Goal: Use online tool/utility: Utilize a website feature to perform a specific function

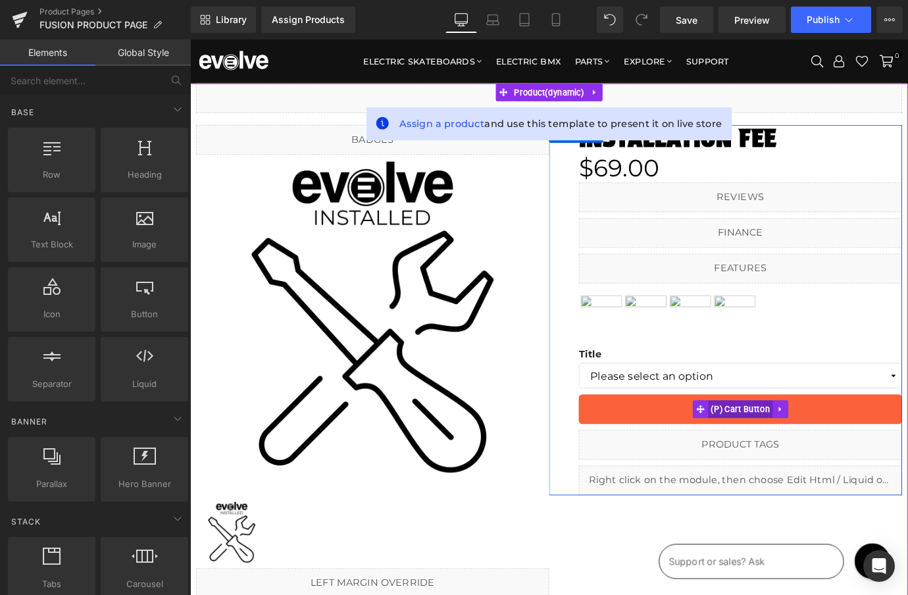
click at [790, 449] on span "(P) Cart Button" at bounding box center [801, 450] width 72 height 20
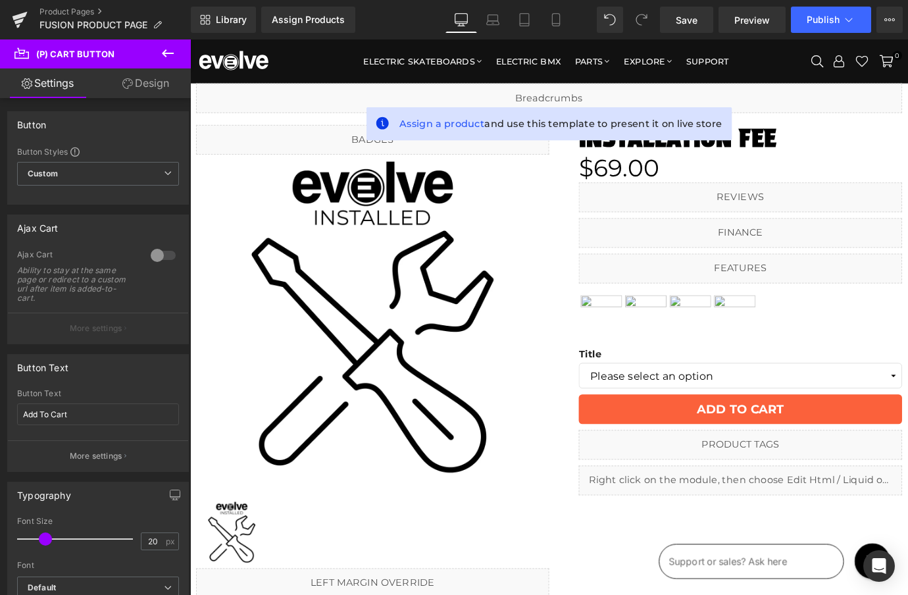
click at [139, 88] on link "Design" at bounding box center [145, 83] width 95 height 30
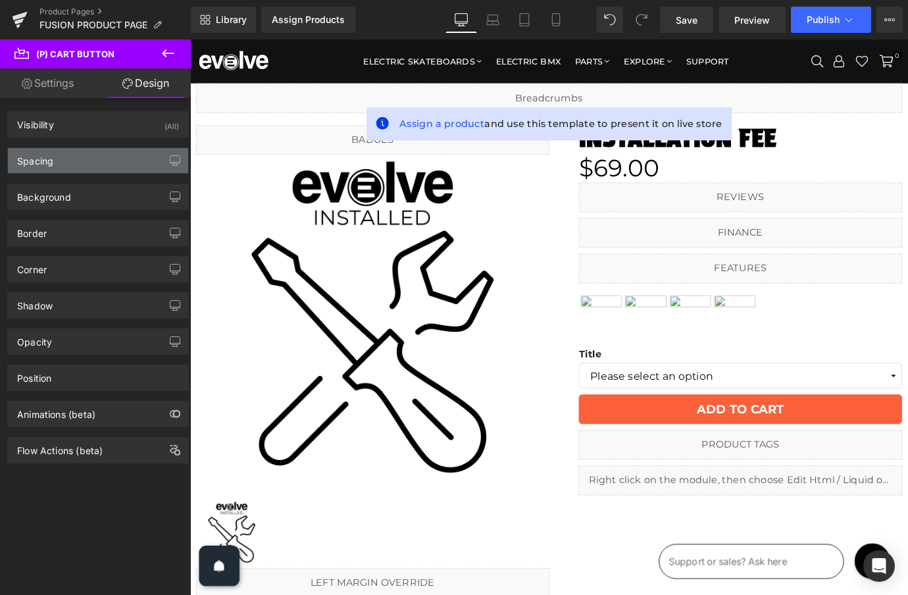
click at [77, 157] on div "Spacing" at bounding box center [98, 160] width 180 height 25
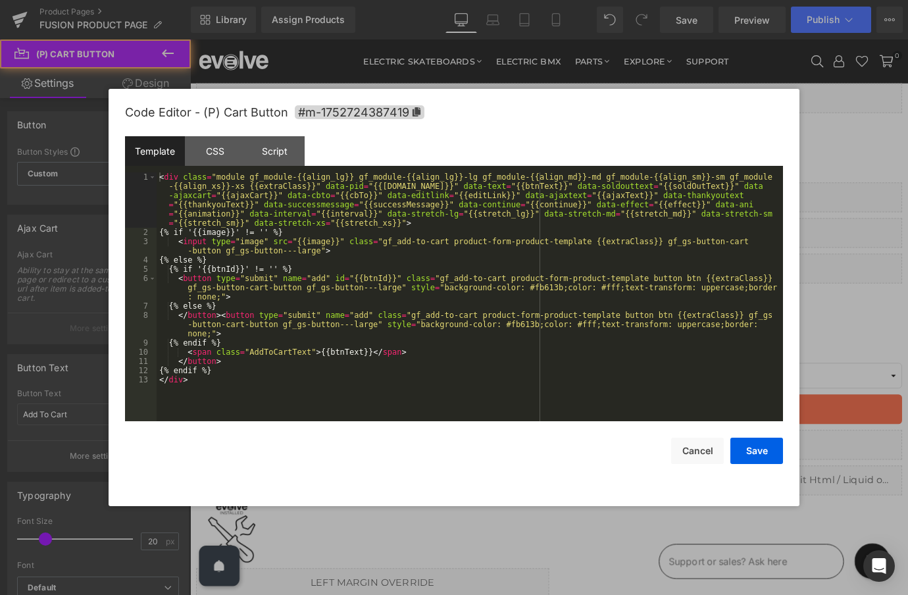
click at [710, 0] on div "(P) Cart Button You are previewing how the will restyle your page. You can not …" at bounding box center [454, 0] width 908 height 0
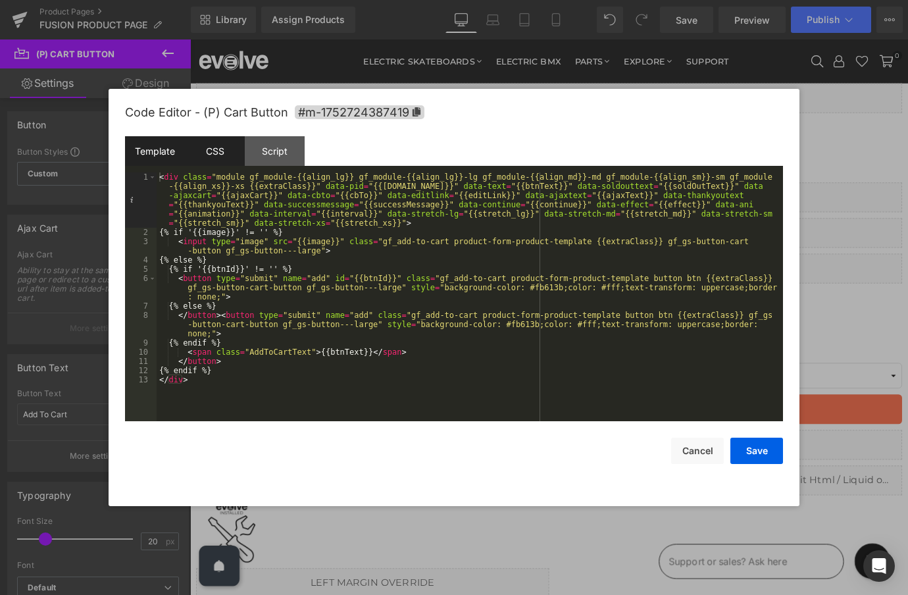
click at [221, 155] on div "CSS" at bounding box center [215, 151] width 60 height 30
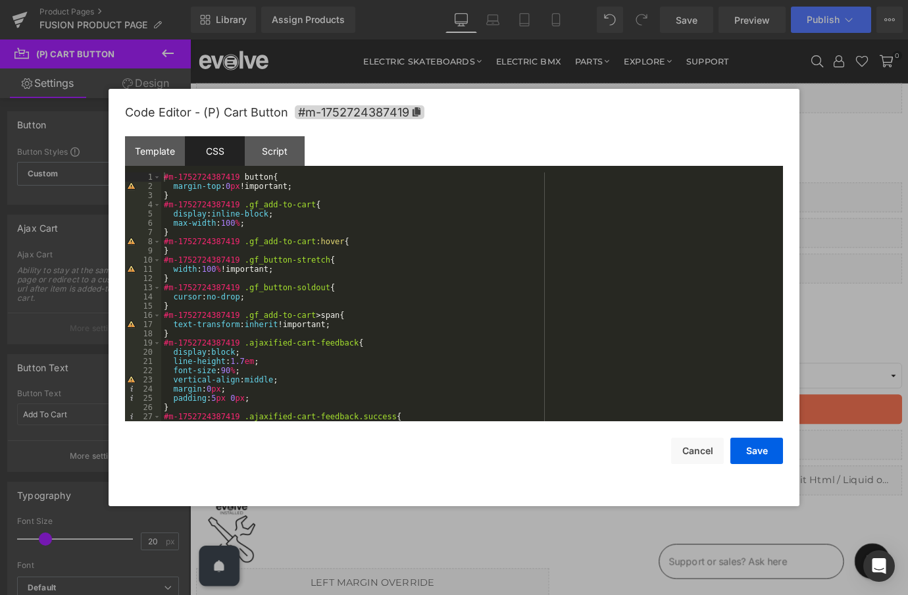
click at [245, 187] on div "#m-1752724387419 button { margin-top : 0 px !important; } #m-1752724387419 .gf_…" at bounding box center [469, 305] width 617 height 267
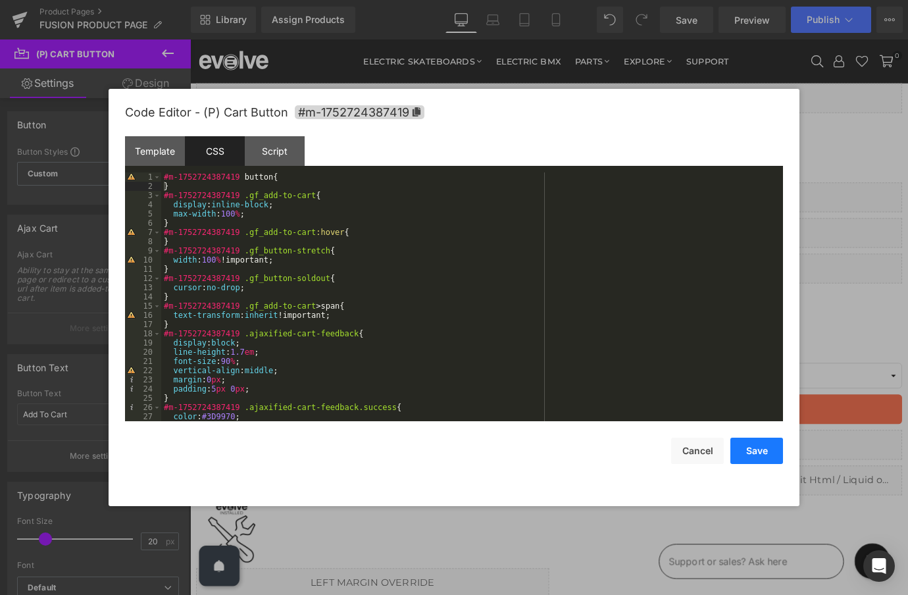
click at [762, 441] on button "Save" at bounding box center [757, 451] width 53 height 26
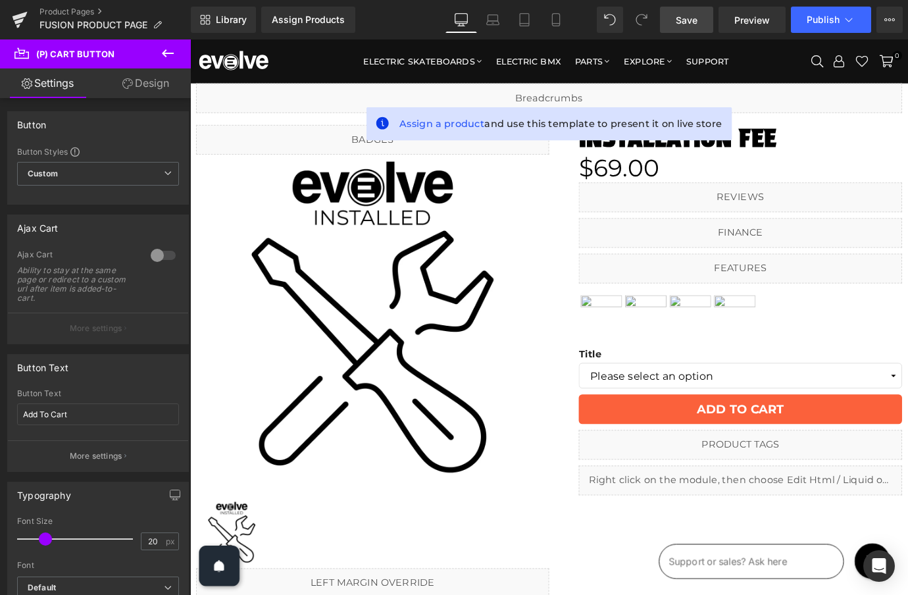
click at [687, 20] on span "Save" at bounding box center [687, 20] width 22 height 14
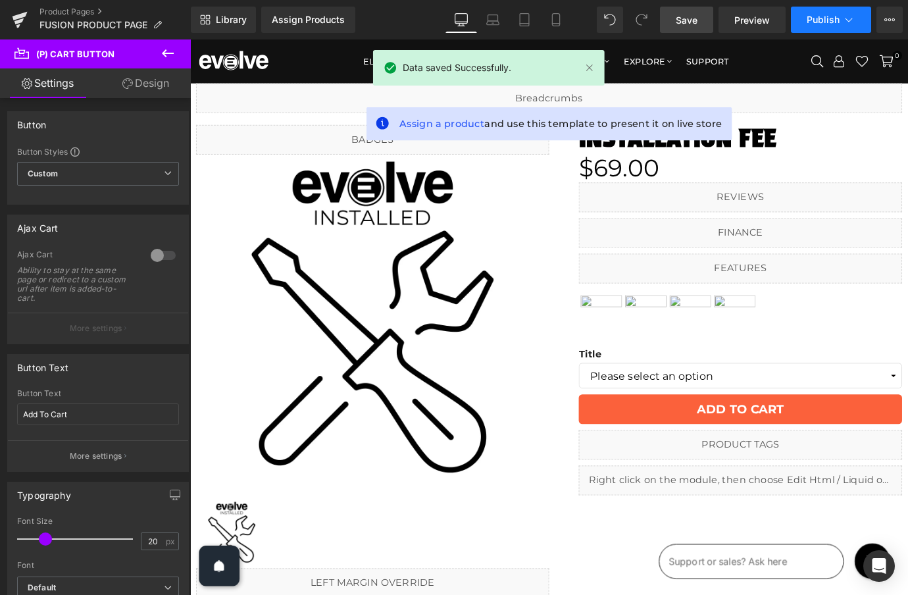
click at [834, 18] on span "Publish" at bounding box center [823, 19] width 33 height 11
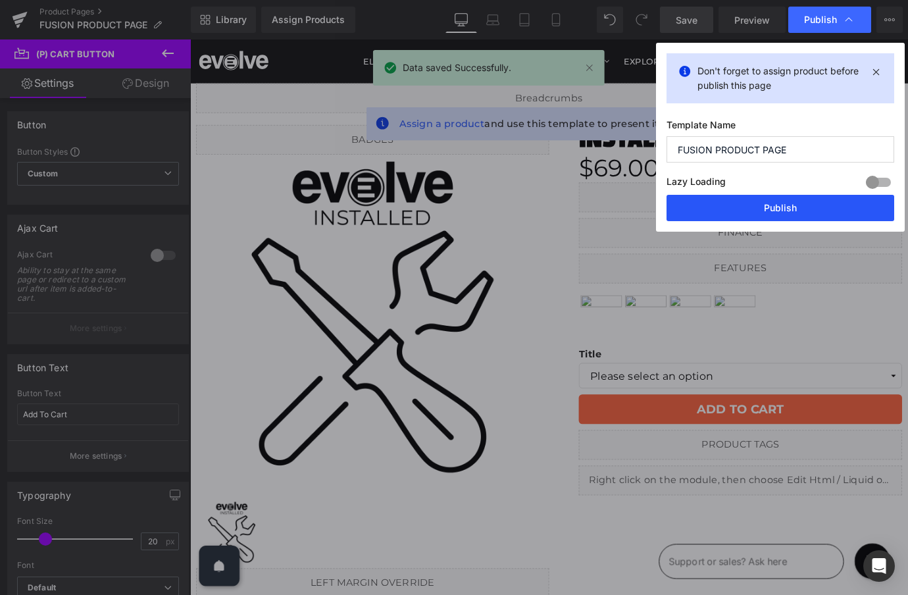
click at [781, 210] on button "Publish" at bounding box center [781, 208] width 228 height 26
